Goal: Task Accomplishment & Management: Use online tool/utility

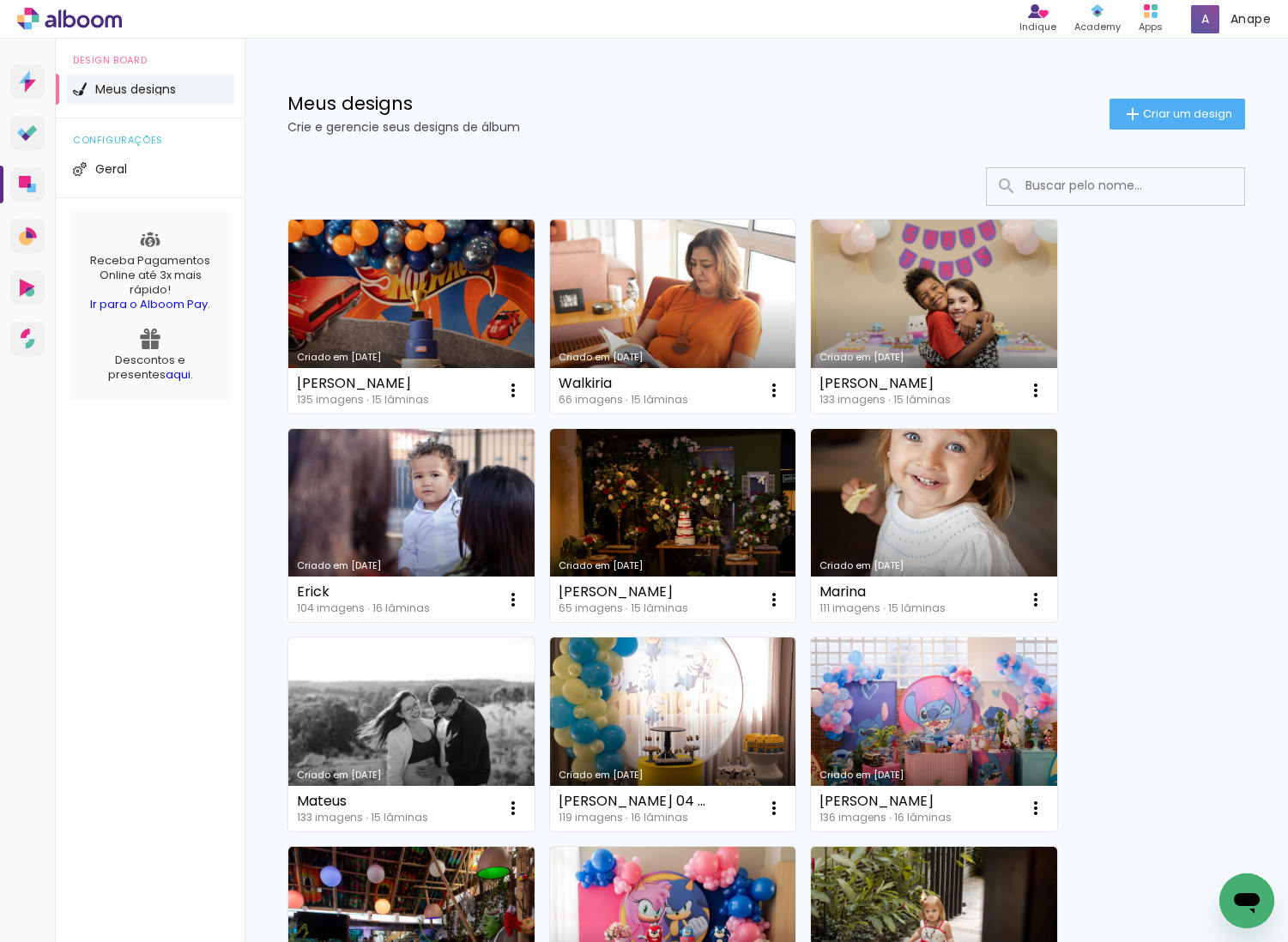
click at [825, 130] on p "Crie e gerencie seus designs de álbum" at bounding box center [699, 127] width 822 height 12
click at [940, 308] on link "Criado em 16/07/25" at bounding box center [934, 316] width 246 height 194
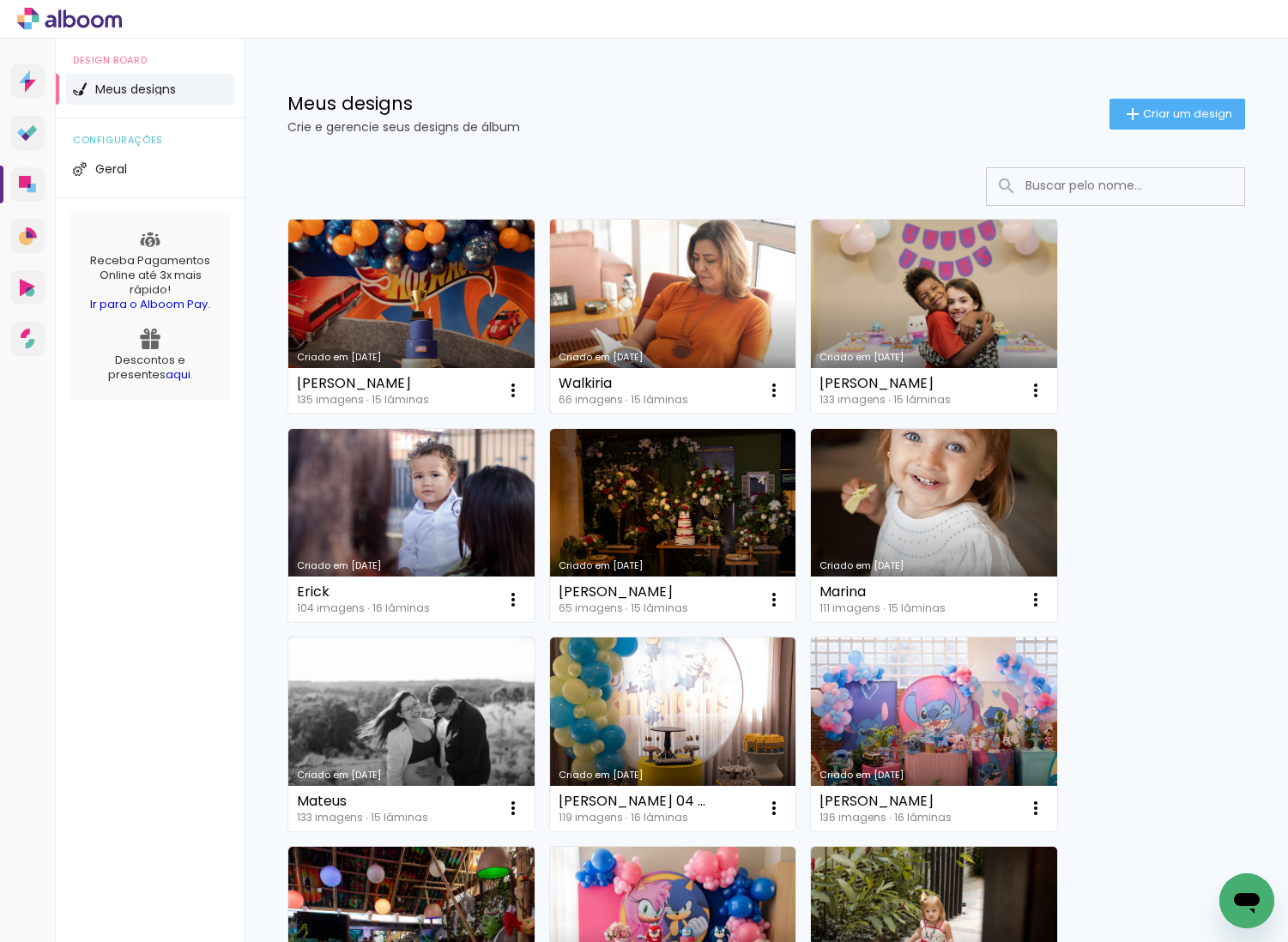
click at [660, 294] on link "Criado em 16/07/25" at bounding box center [673, 316] width 246 height 194
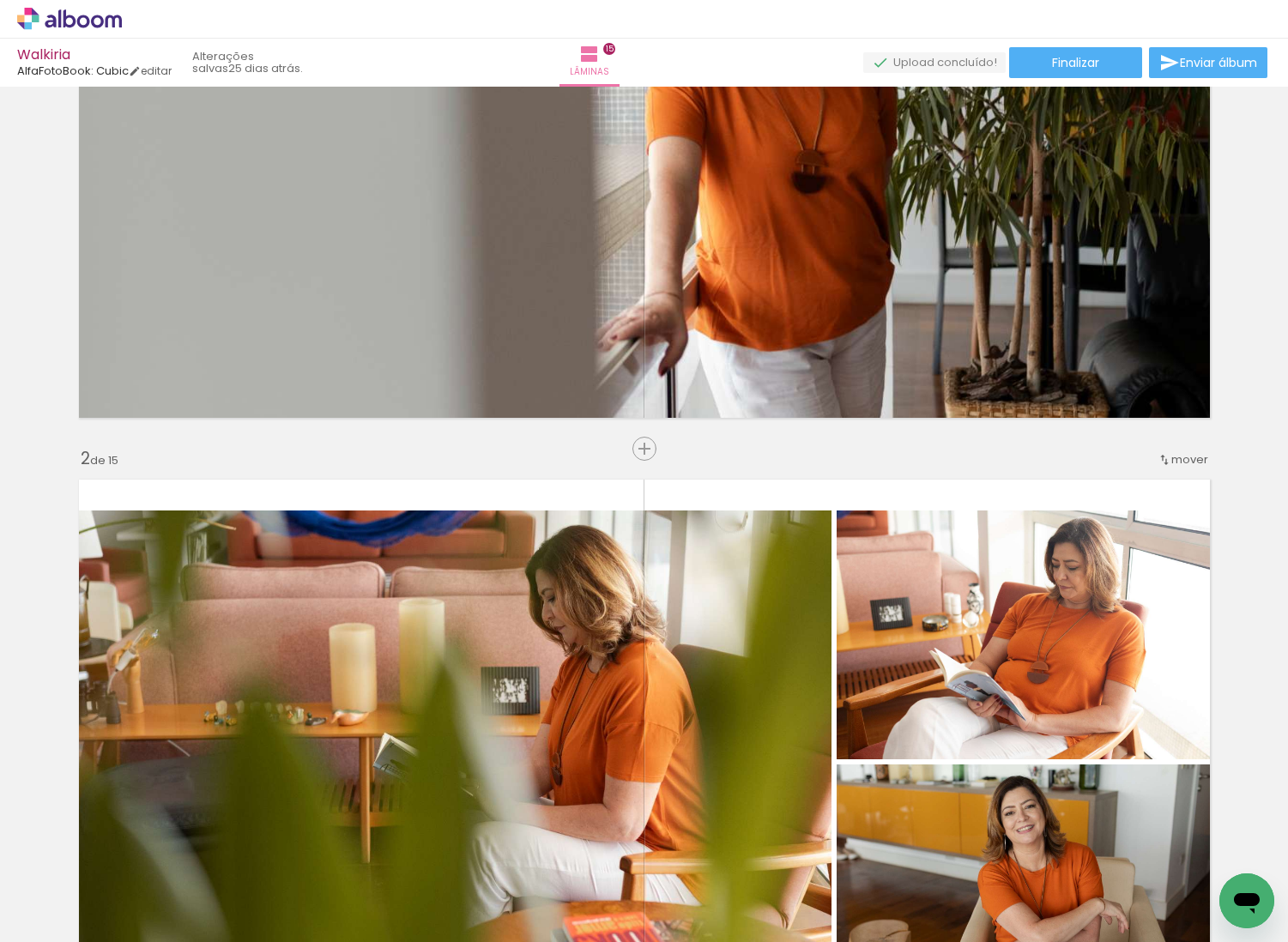
scroll to position [33, 0]
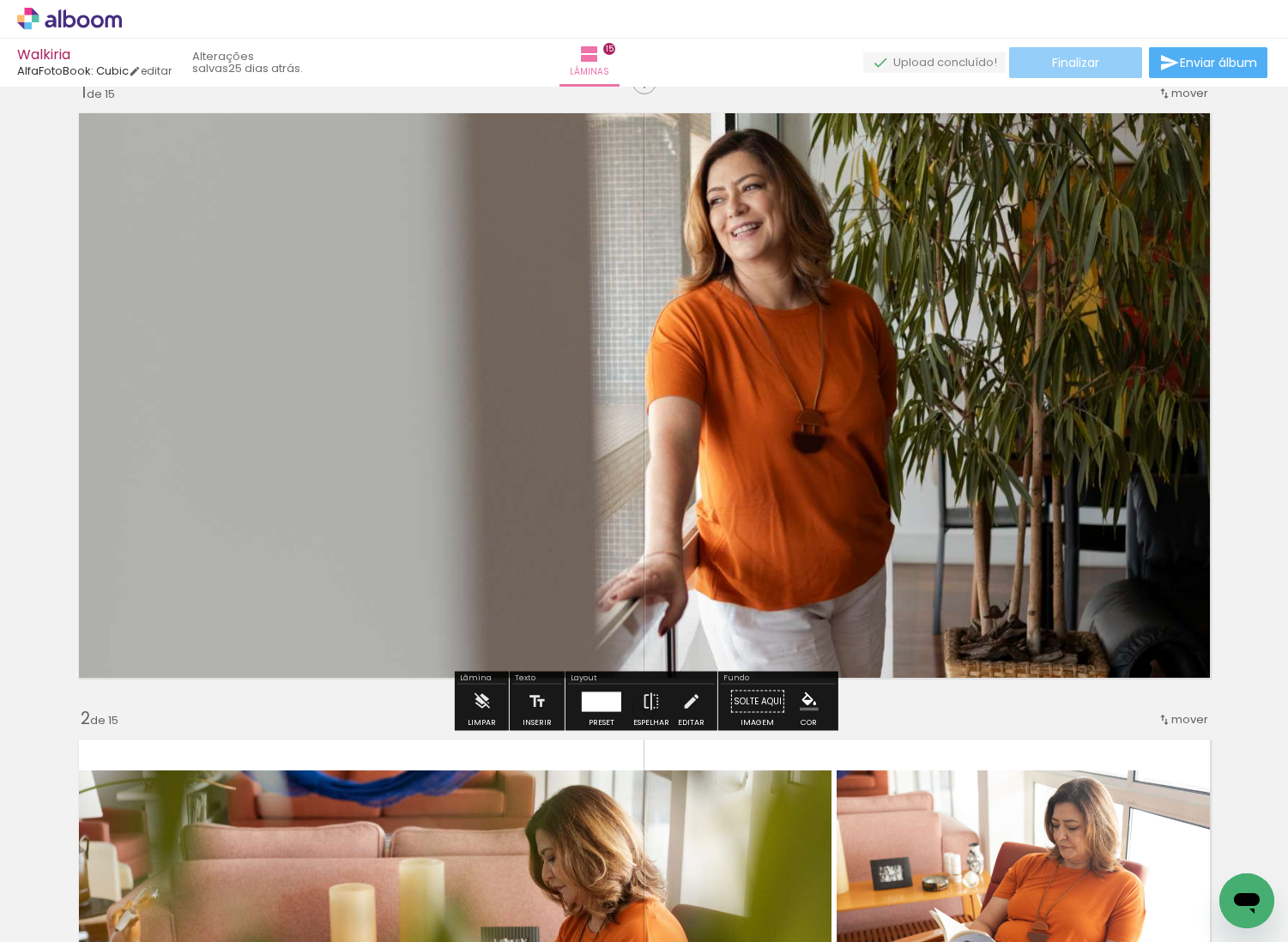
click at [1092, 53] on paper-button "Finalizar" at bounding box center [1076, 63] width 133 height 31
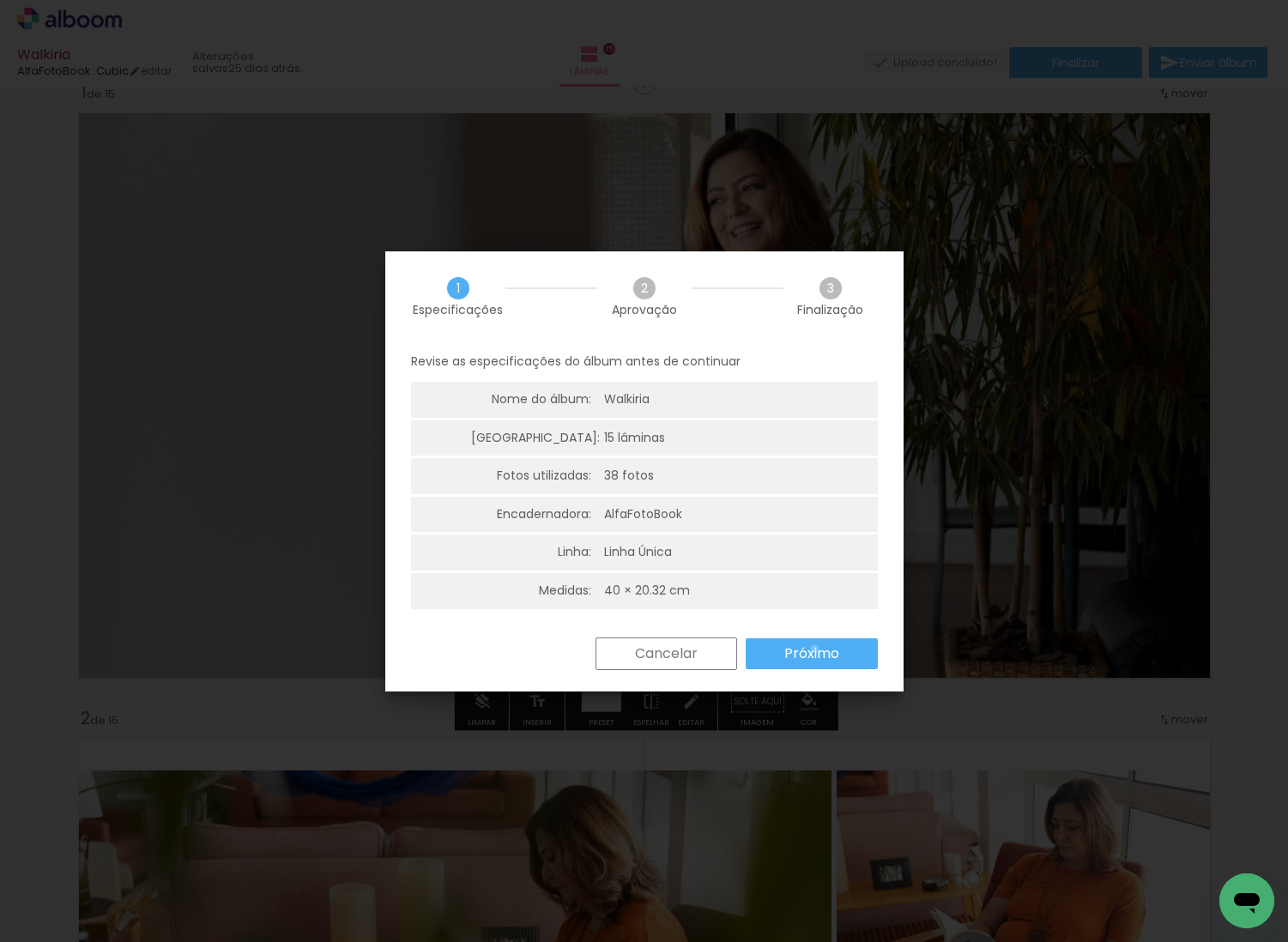
click at [0, 0] on slot "Próximo" at bounding box center [0, 0] width 0 height 0
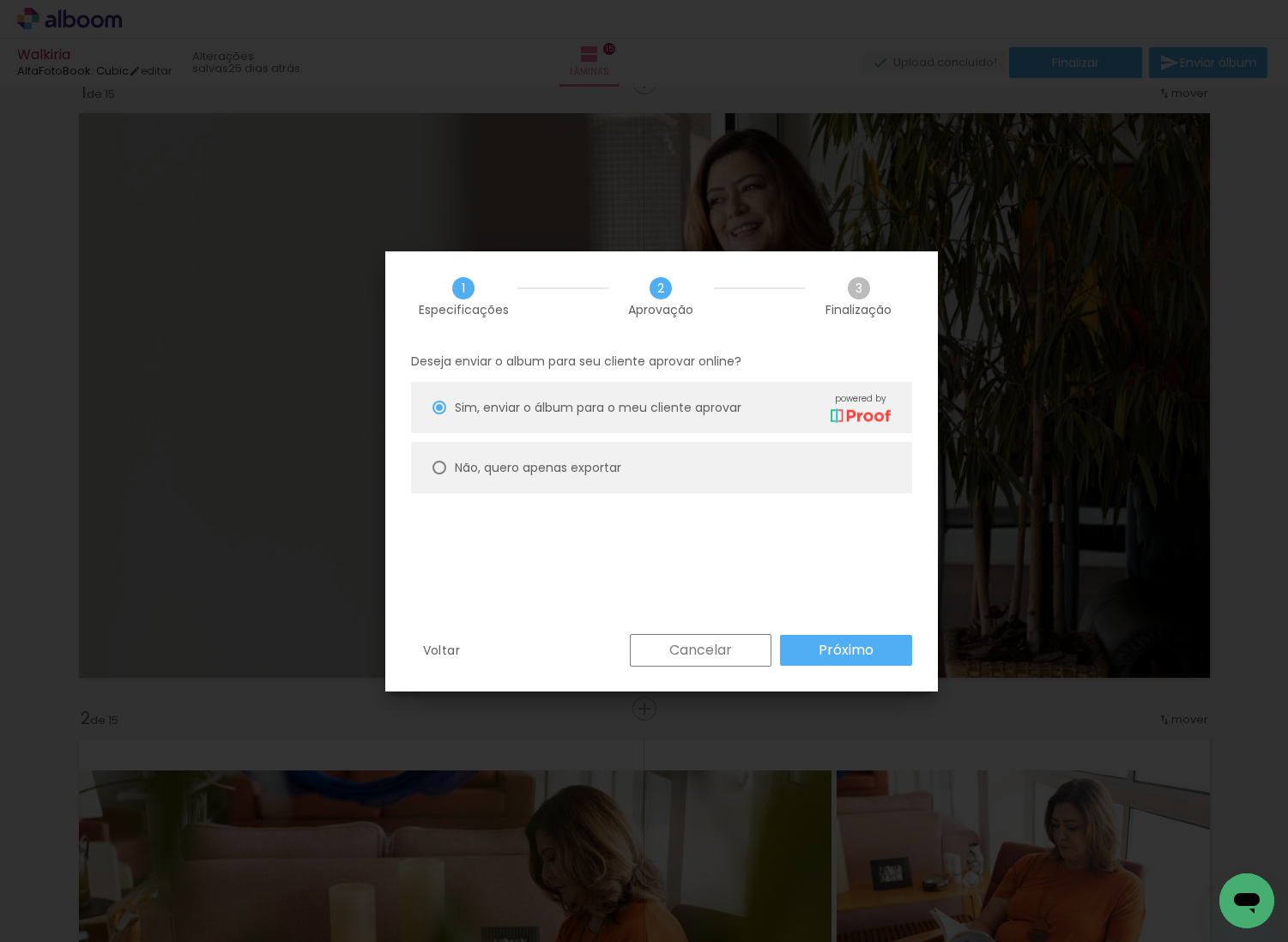
click at [0, 0] on slot "Não, quero apenas exportar" at bounding box center [0, 0] width 0 height 0
type paper-radio-button "on"
click at [0, 0] on slot "Próximo" at bounding box center [0, 0] width 0 height 0
type input "Alta, 300 DPI"
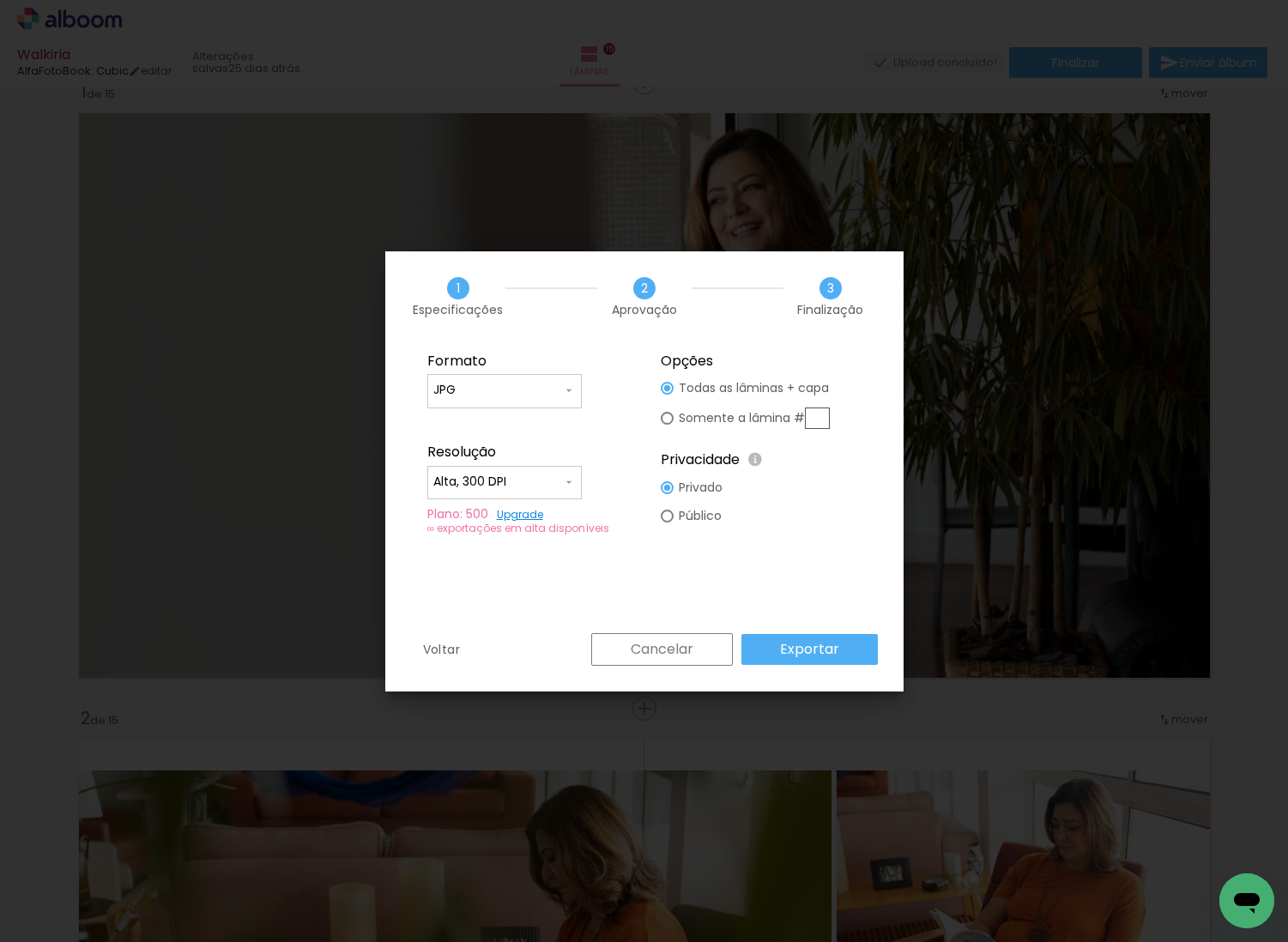
click at [0, 0] on slot "Exportar" at bounding box center [0, 0] width 0 height 0
